Goal: Transaction & Acquisition: Obtain resource

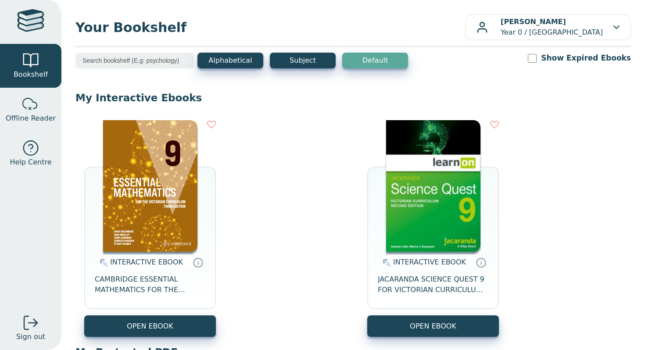
click at [431, 205] on img at bounding box center [433, 186] width 94 height 132
click at [475, 165] on img at bounding box center [433, 186] width 94 height 132
